Goal: Task Accomplishment & Management: Manage account settings

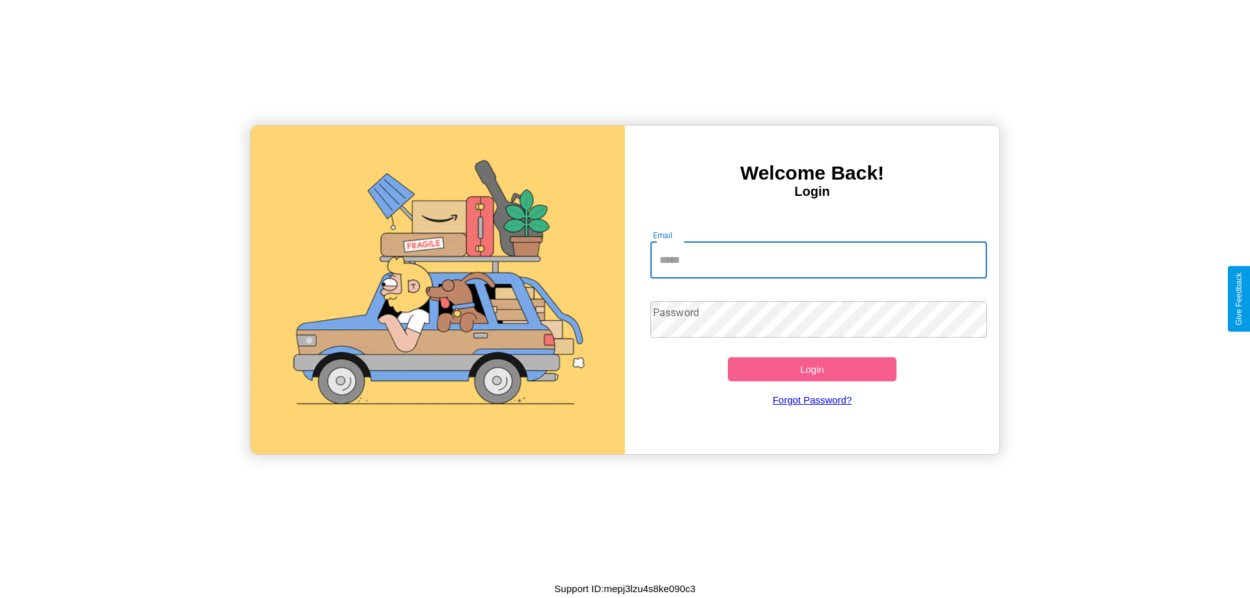
click at [818, 260] on input "Email" at bounding box center [818, 260] width 337 height 36
type input "**********"
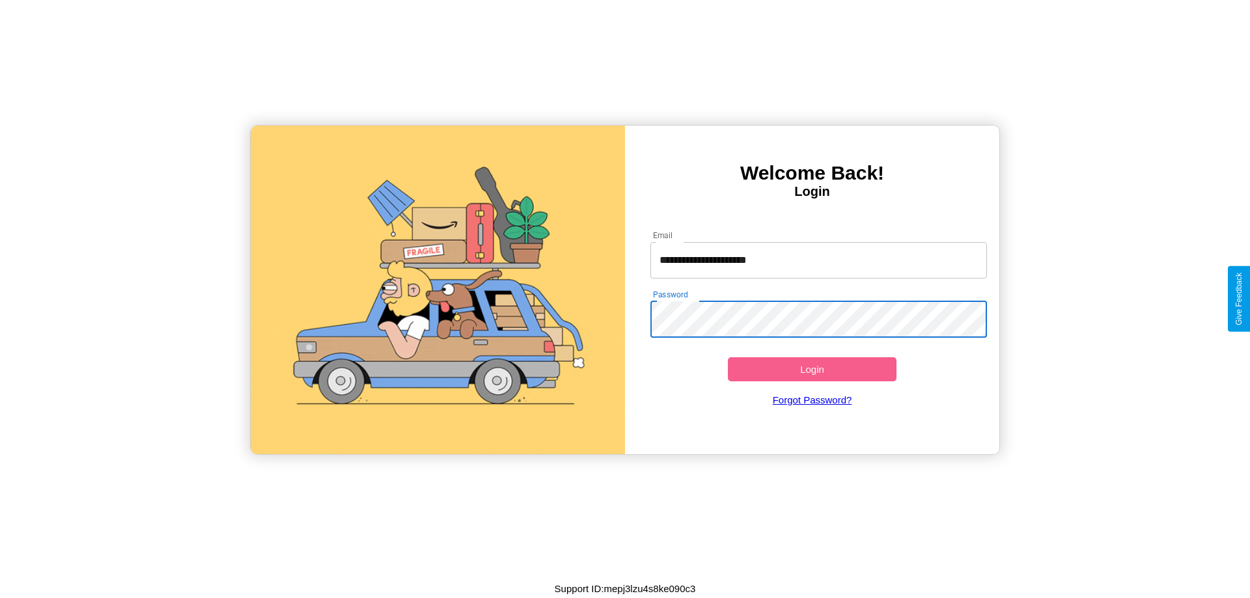
click at [812, 369] on button "Login" at bounding box center [812, 369] width 169 height 24
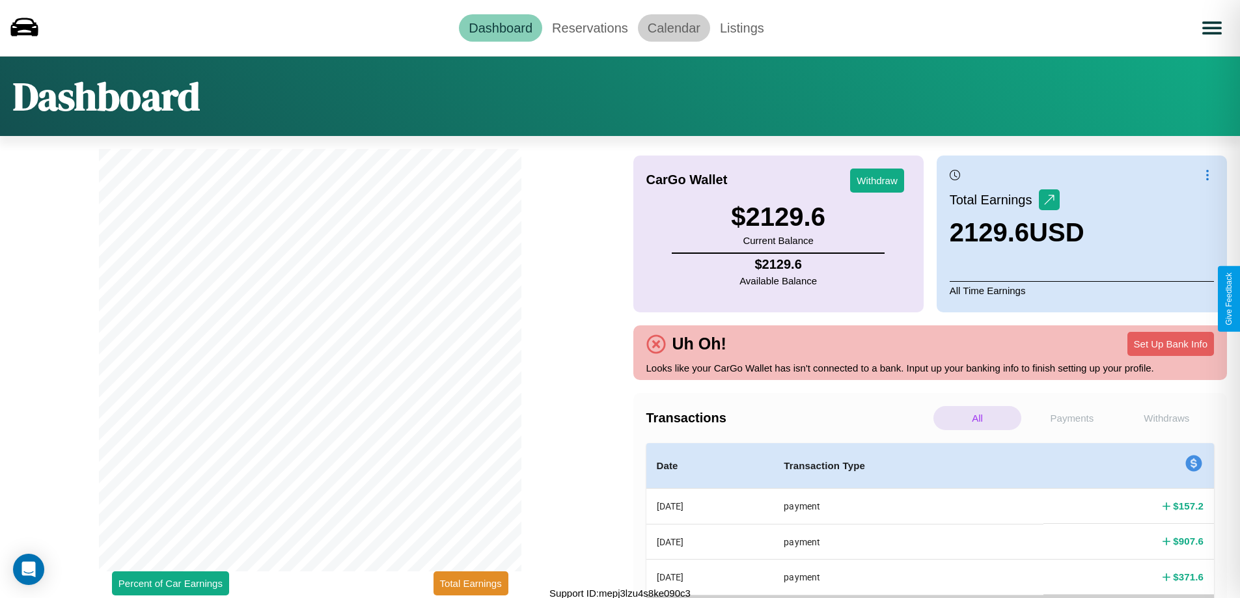
click at [674, 27] on link "Calendar" at bounding box center [674, 27] width 72 height 27
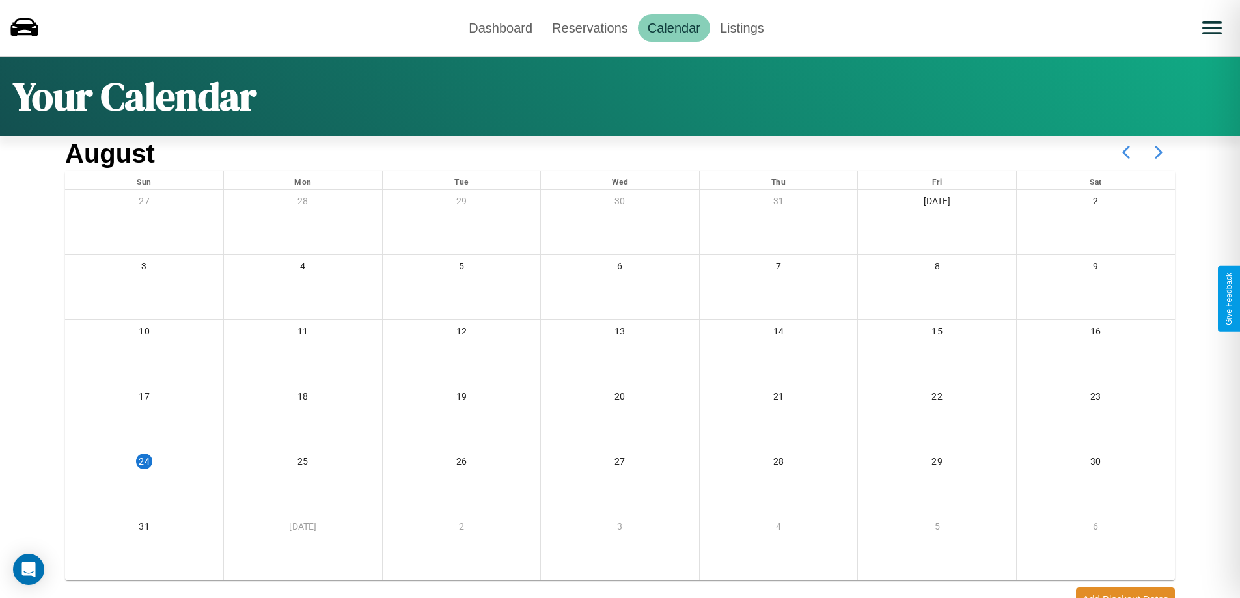
click at [1159, 152] on icon at bounding box center [1159, 152] width 33 height 33
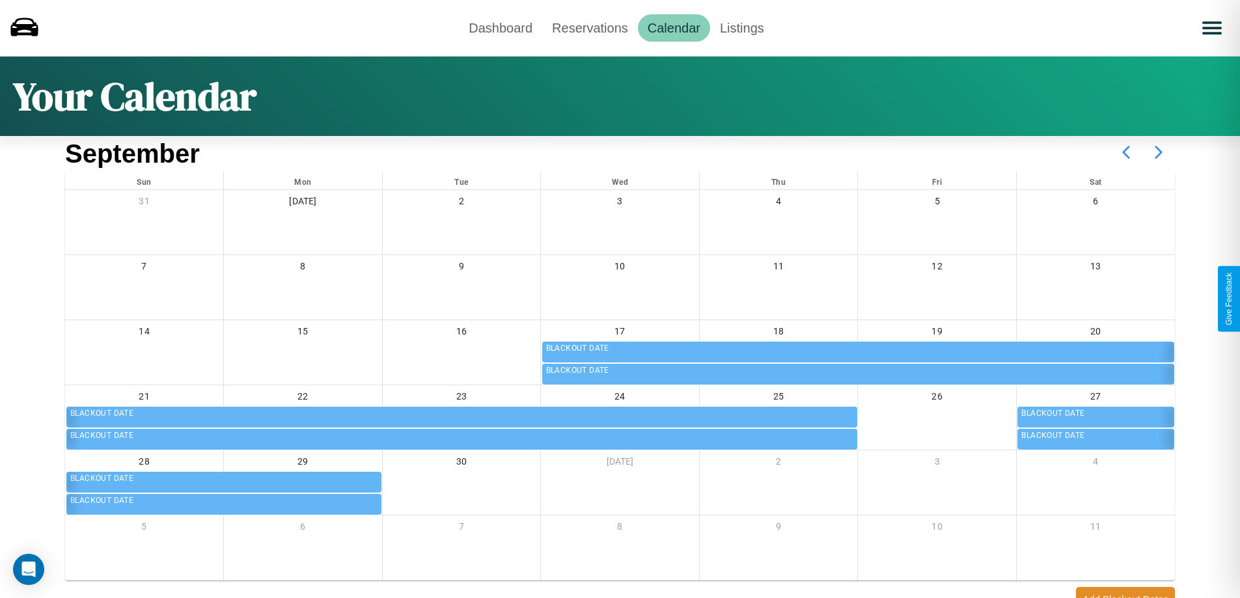
click at [1159, 152] on icon at bounding box center [1159, 152] width 33 height 33
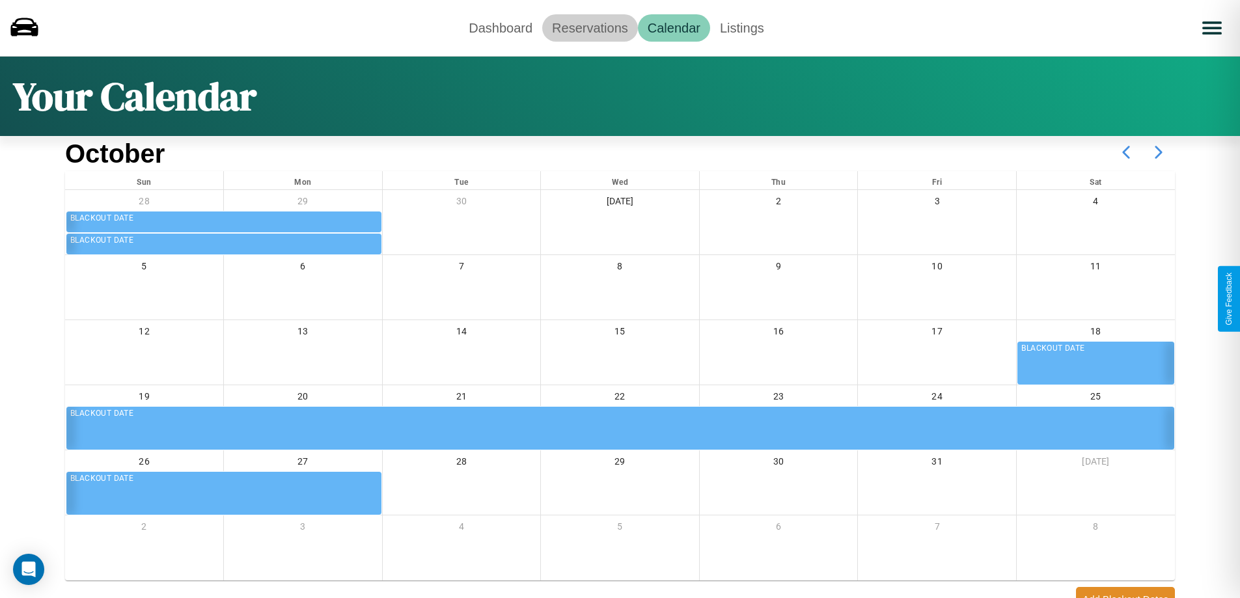
click at [590, 27] on link "Reservations" at bounding box center [590, 27] width 96 height 27
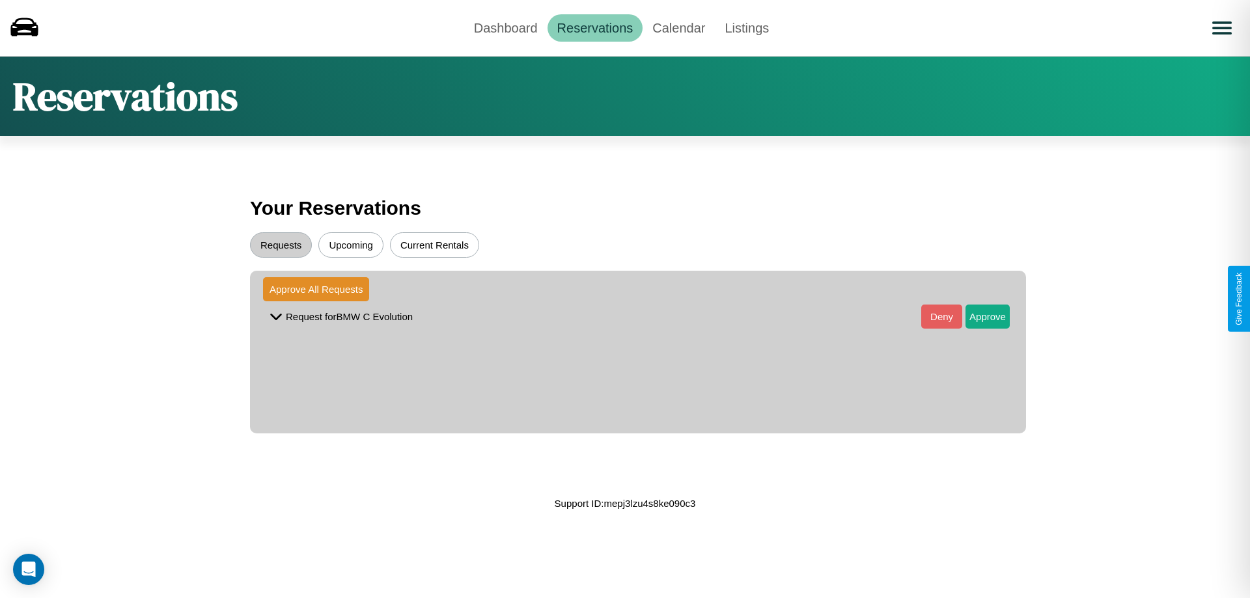
click at [351, 245] on button "Upcoming" at bounding box center [350, 244] width 65 height 25
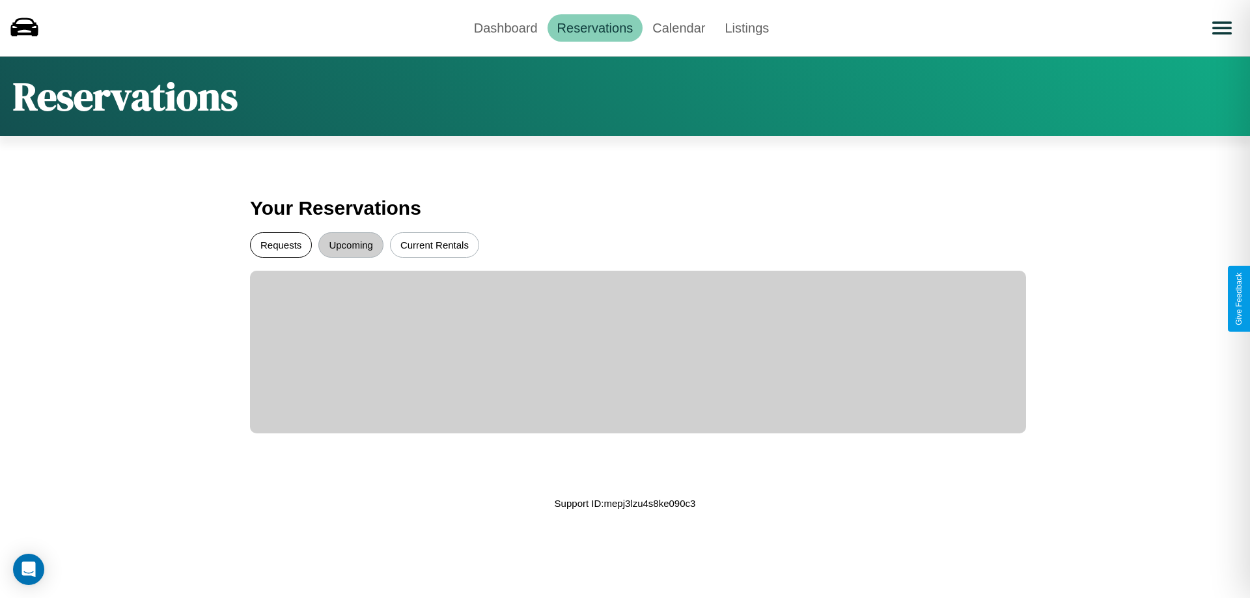
click at [281, 245] on button "Requests" at bounding box center [281, 244] width 62 height 25
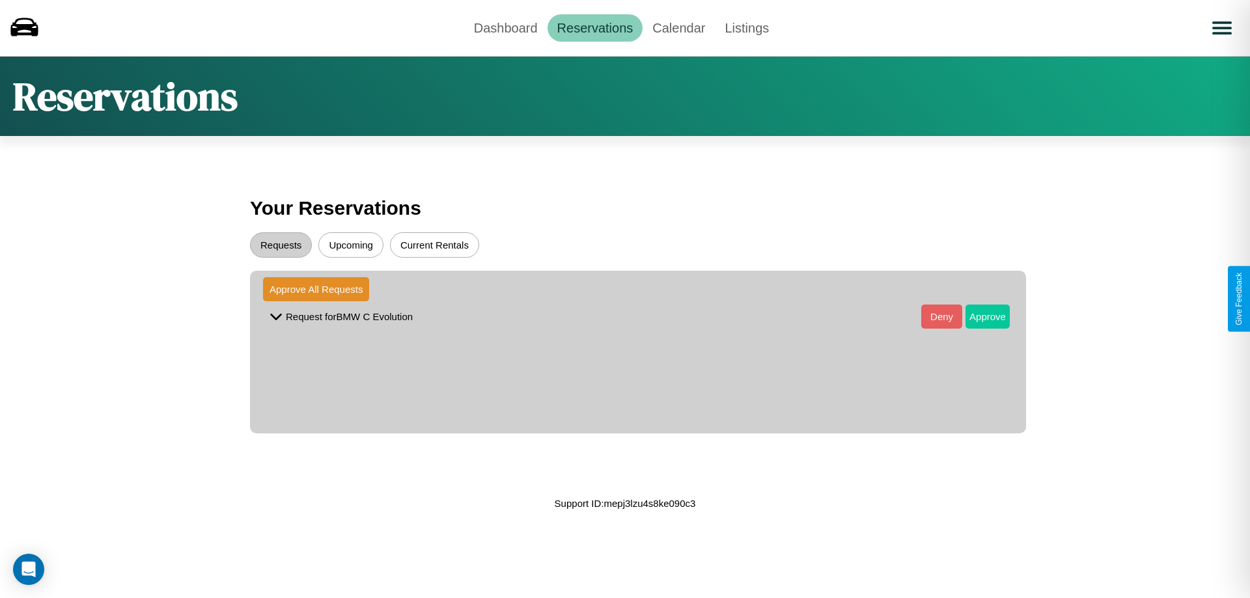
click at [978, 316] on button "Approve" at bounding box center [988, 317] width 44 height 24
